Goal: Information Seeking & Learning: Understand process/instructions

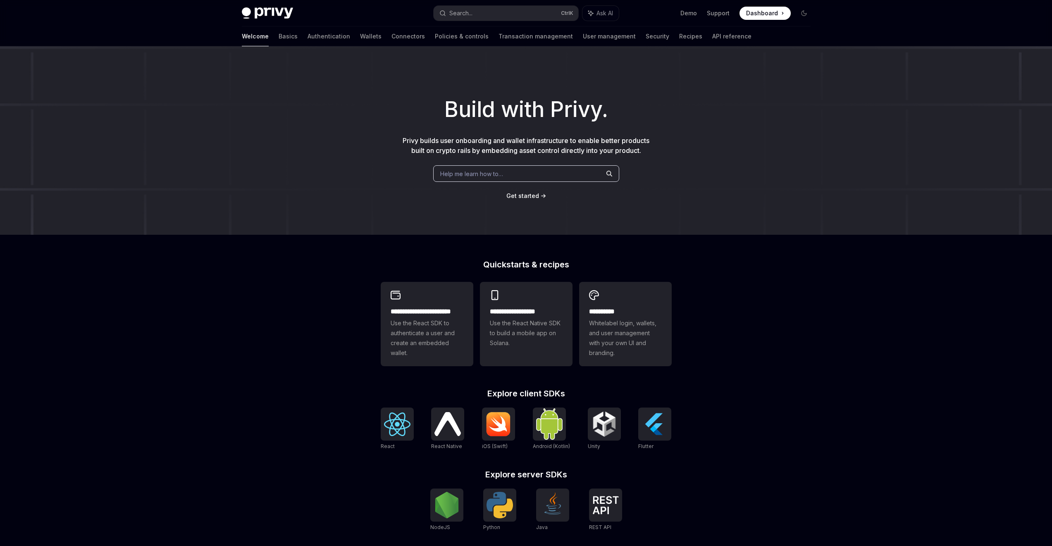
type textarea "*"
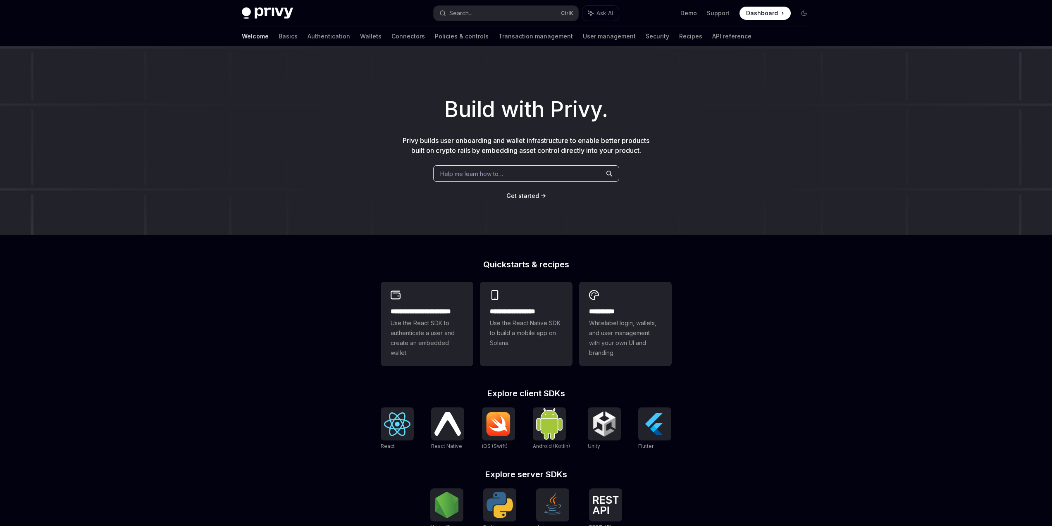
click at [855, 371] on div "**********" at bounding box center [526, 351] width 1052 height 611
click at [769, 13] on span "Dashboard" at bounding box center [762, 13] width 32 height 8
click at [472, 12] on div "Search..." at bounding box center [460, 13] width 23 height 10
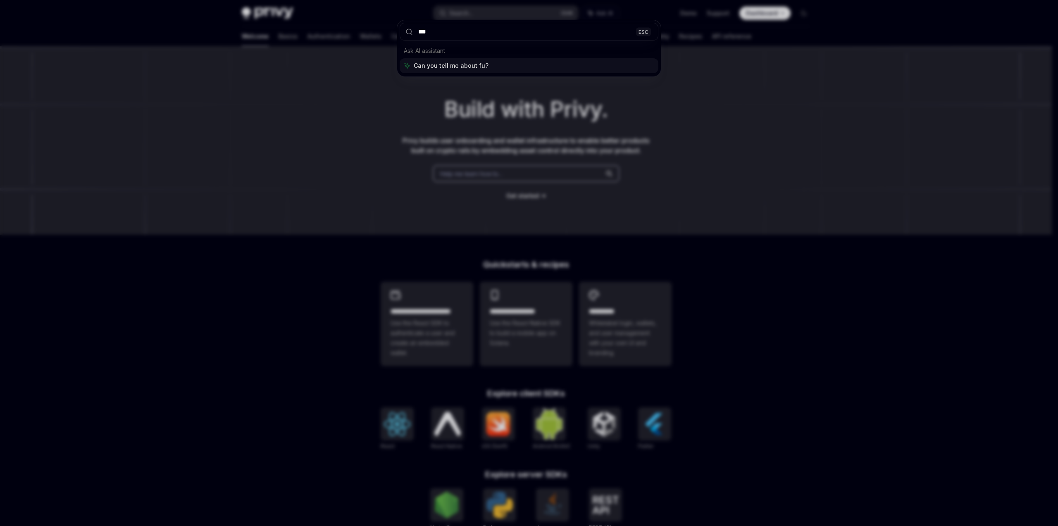
type input "****"
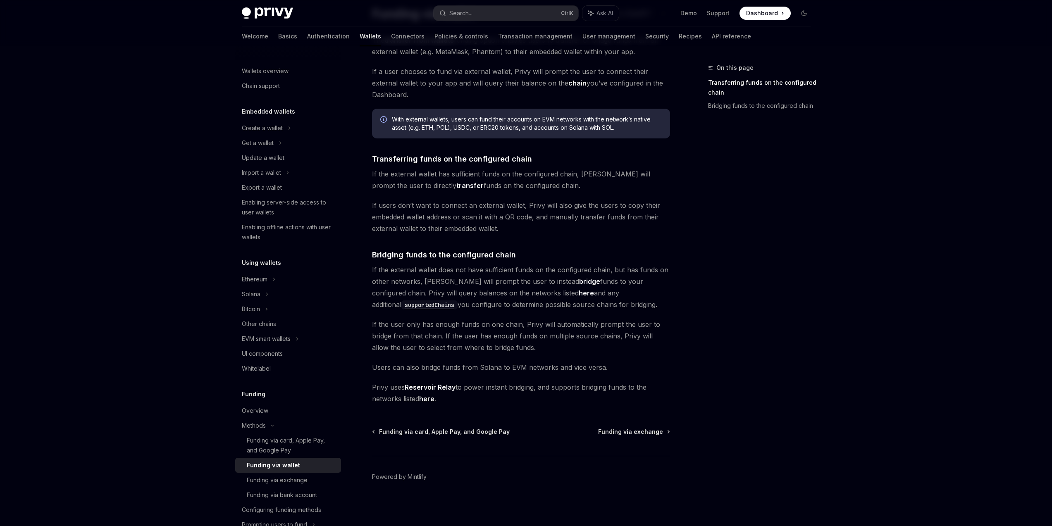
scroll to position [71, 0]
click at [291, 344] on div "EVM smart wallets" at bounding box center [288, 338] width 106 height 15
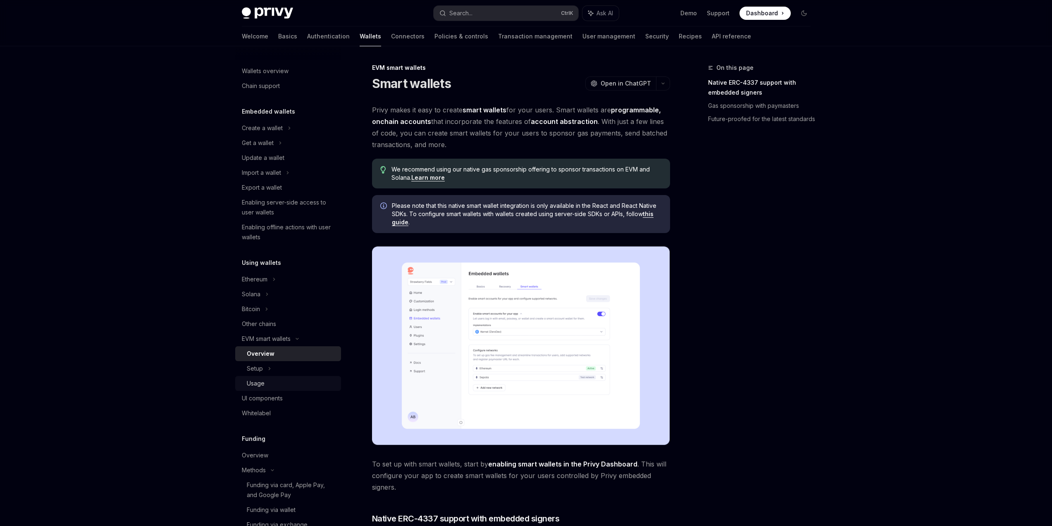
click at [275, 386] on div "Usage" at bounding box center [291, 383] width 89 height 10
type textarea "*"
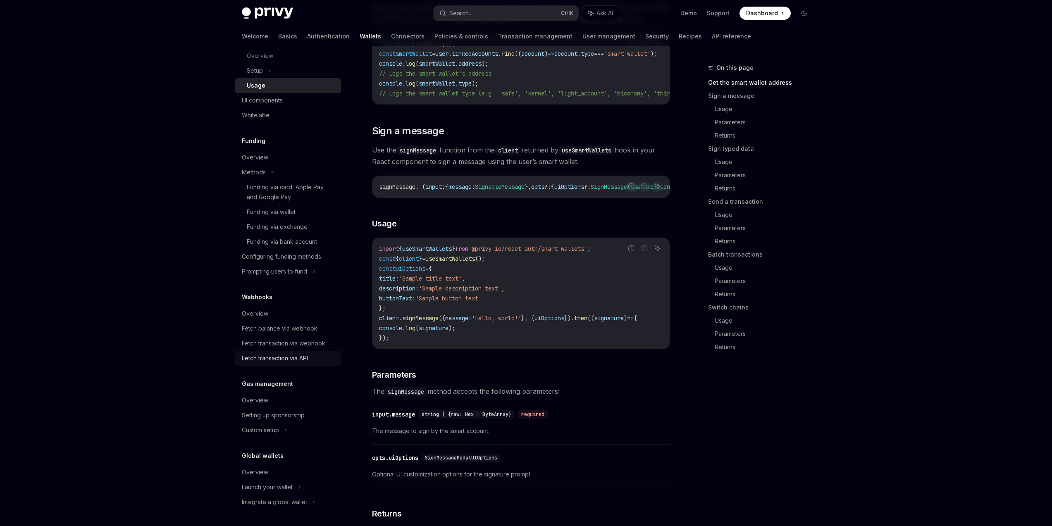
scroll to position [297, 0]
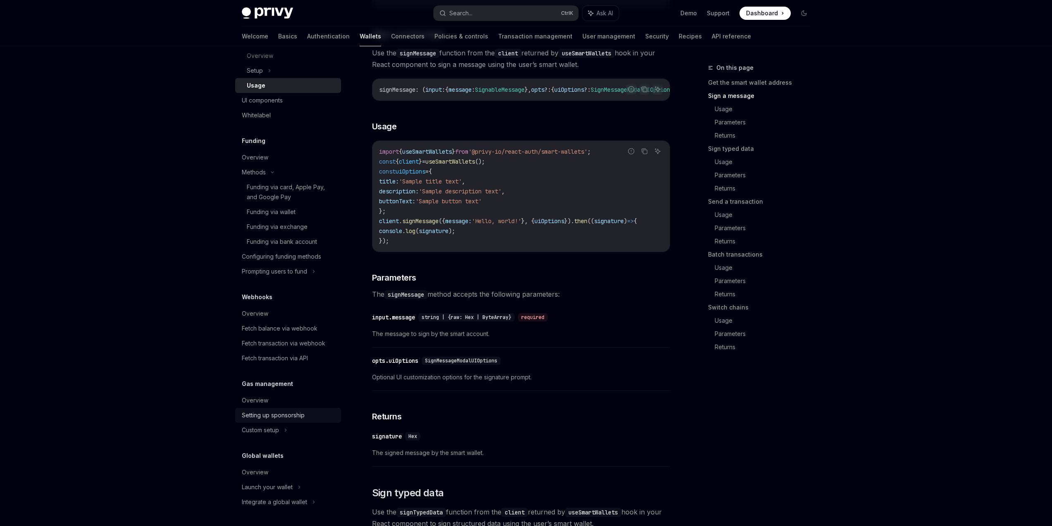
click at [309, 418] on div "Setting up sponsorship" at bounding box center [289, 415] width 94 height 10
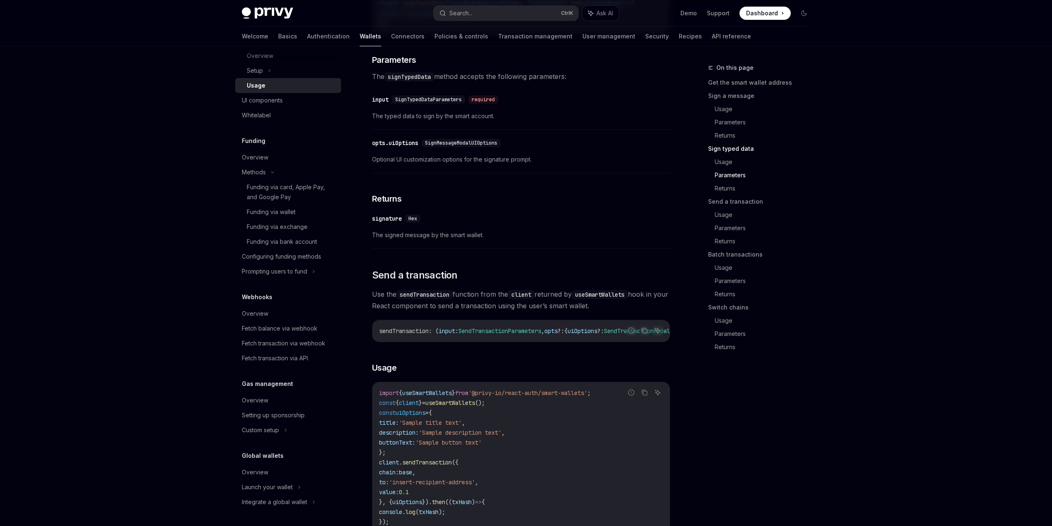
scroll to position [1091, 0]
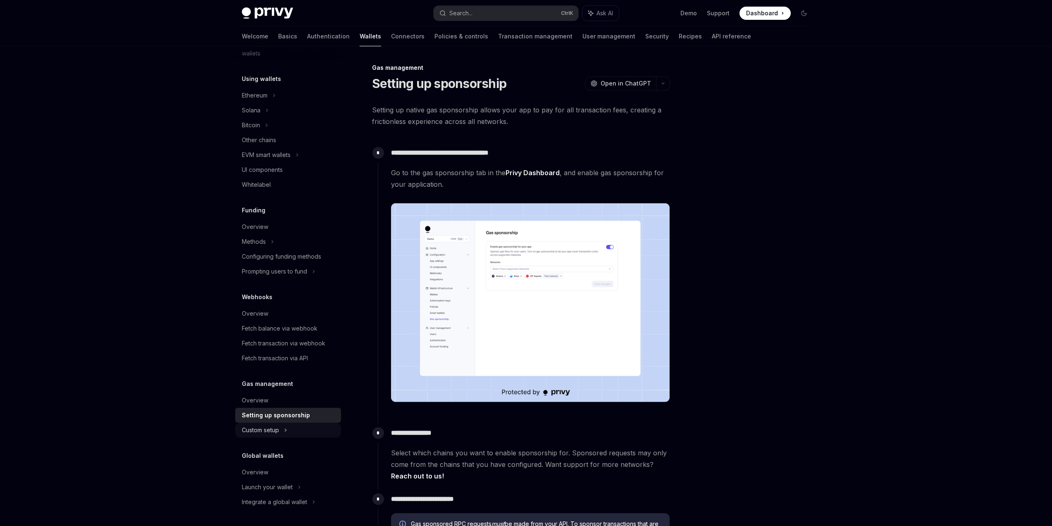
click at [287, 428] on icon at bounding box center [285, 430] width 3 height 10
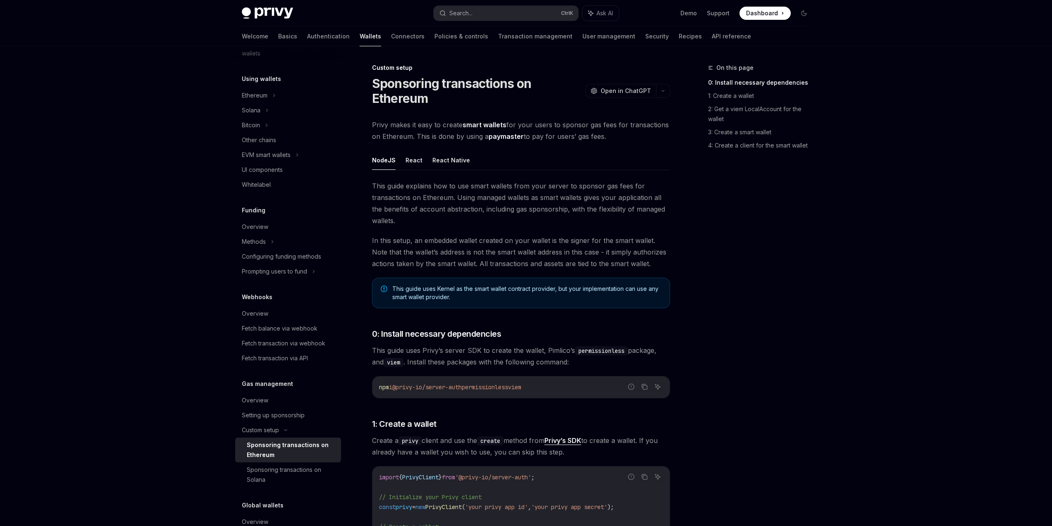
click at [318, 452] on div "Sponsoring transactions on Ethereum" at bounding box center [291, 450] width 89 height 20
type textarea "*"
click at [795, 381] on div "On this page 0: Install necessary dependencies 1: Create a wallet 2: Get a viem…" at bounding box center [754, 294] width 126 height 463
